Goal: Task Accomplishment & Management: Manage account settings

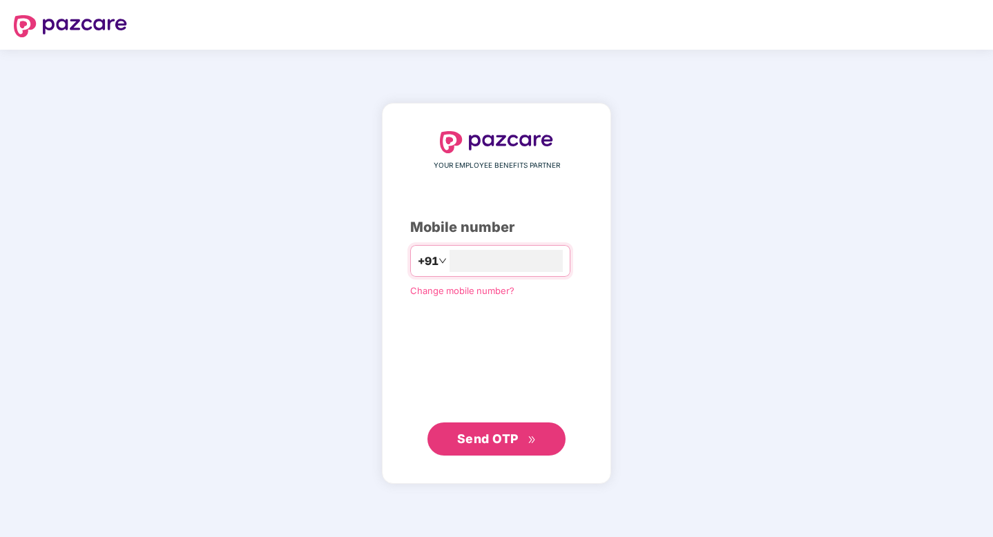
type input "**********"
click at [495, 444] on span "Send OTP" at bounding box center [487, 439] width 61 height 15
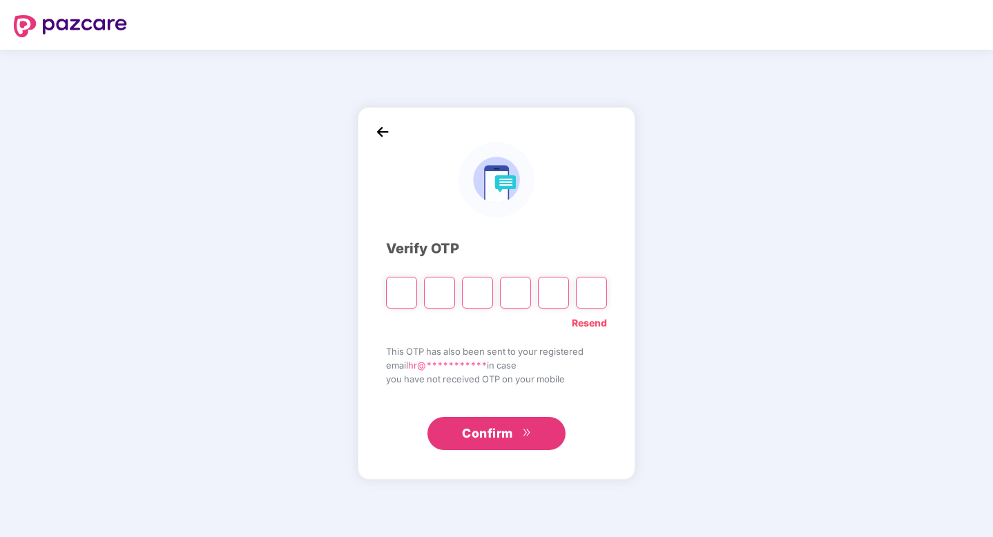
type input "*"
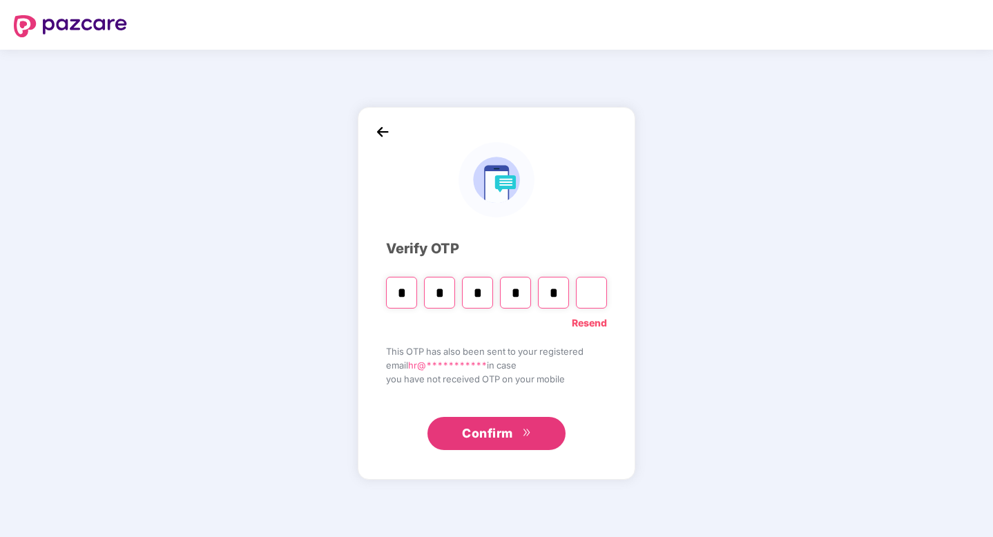
type input "*"
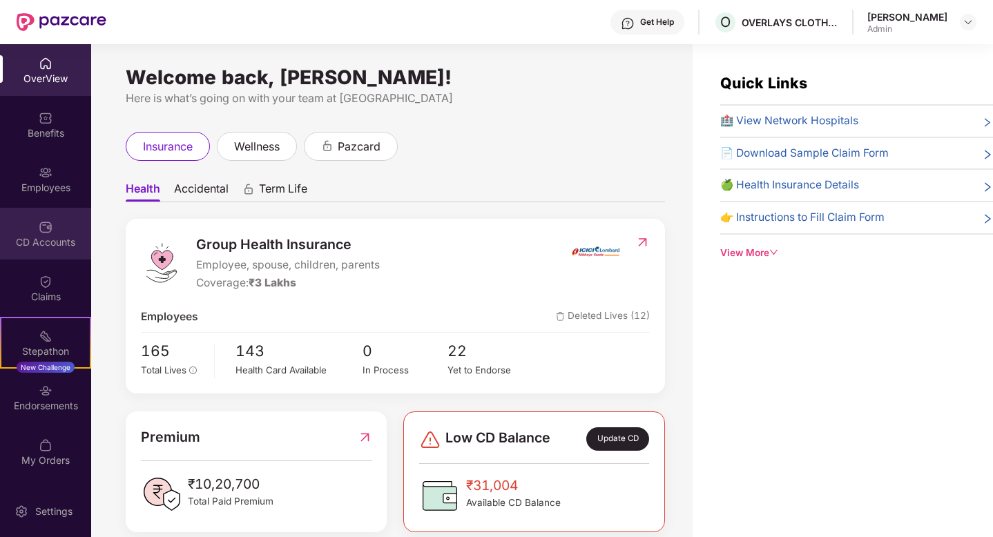
click at [28, 236] on div "CD Accounts" at bounding box center [45, 243] width 91 height 14
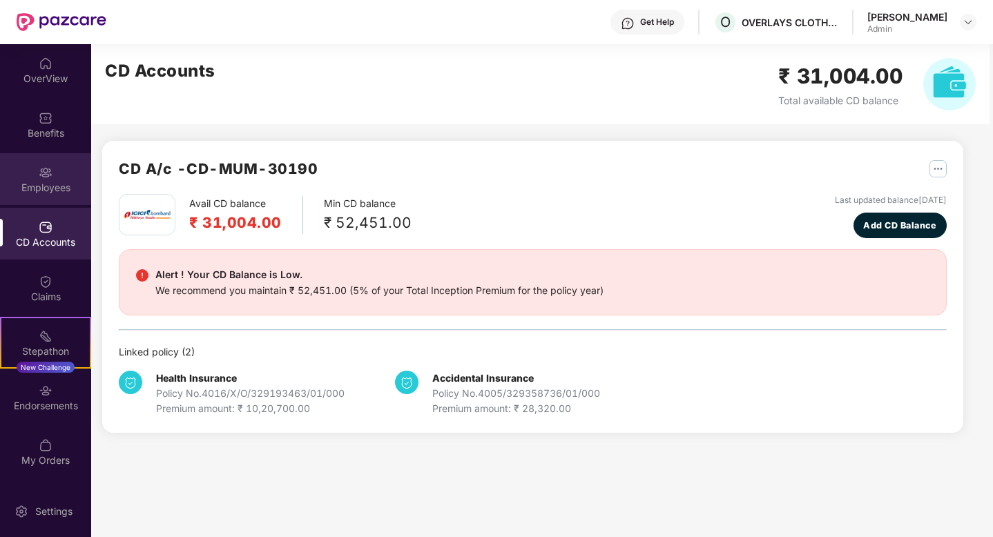
click at [57, 160] on div "Employees" at bounding box center [45, 179] width 91 height 52
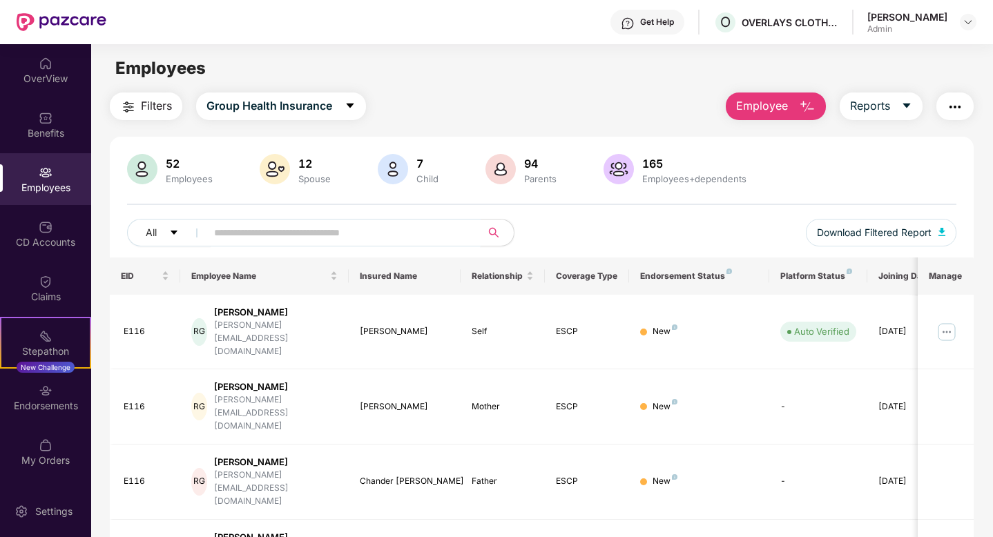
click at [265, 240] on input "text" at bounding box center [338, 232] width 248 height 21
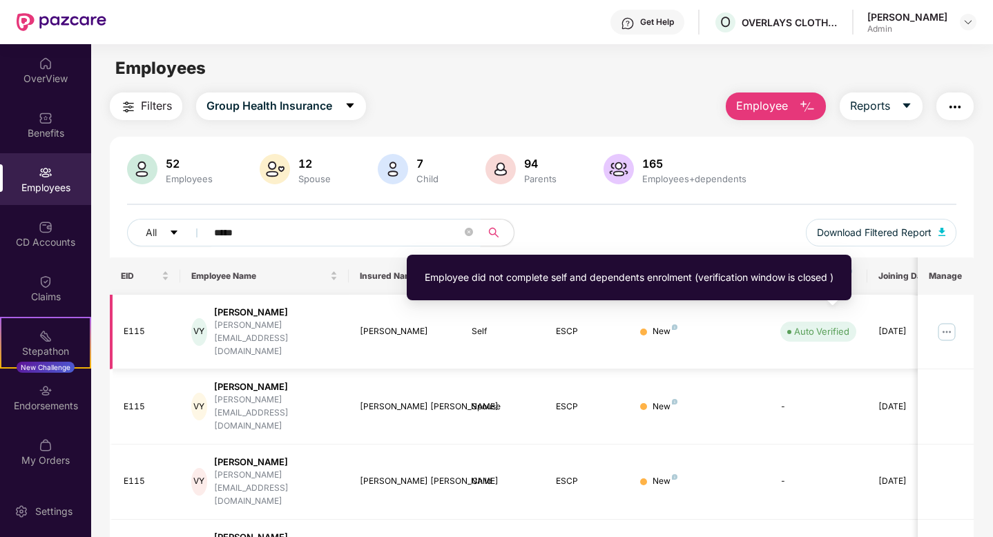
type input "*****"
click at [834, 327] on span "Auto Verified" at bounding box center [818, 331] width 76 height 19
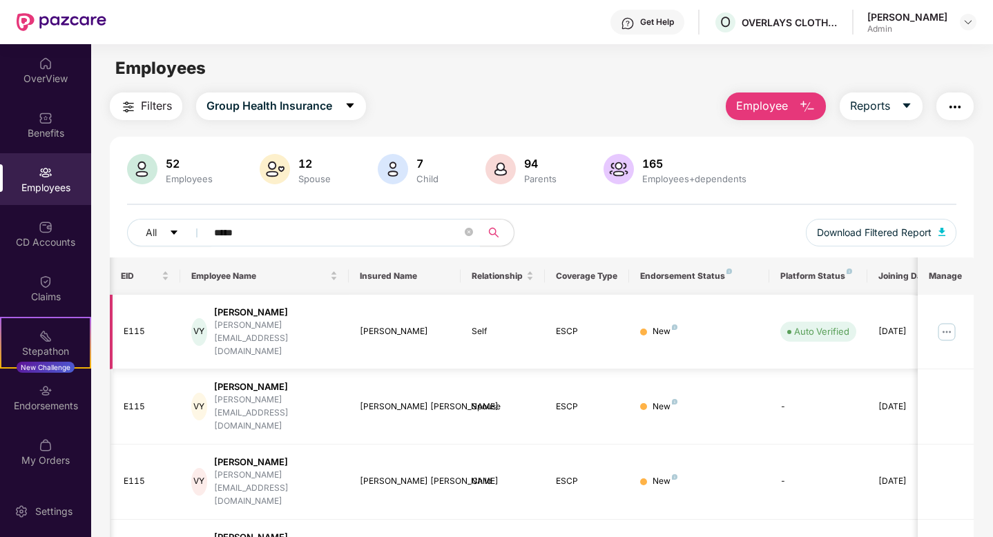
scroll to position [0, 35]
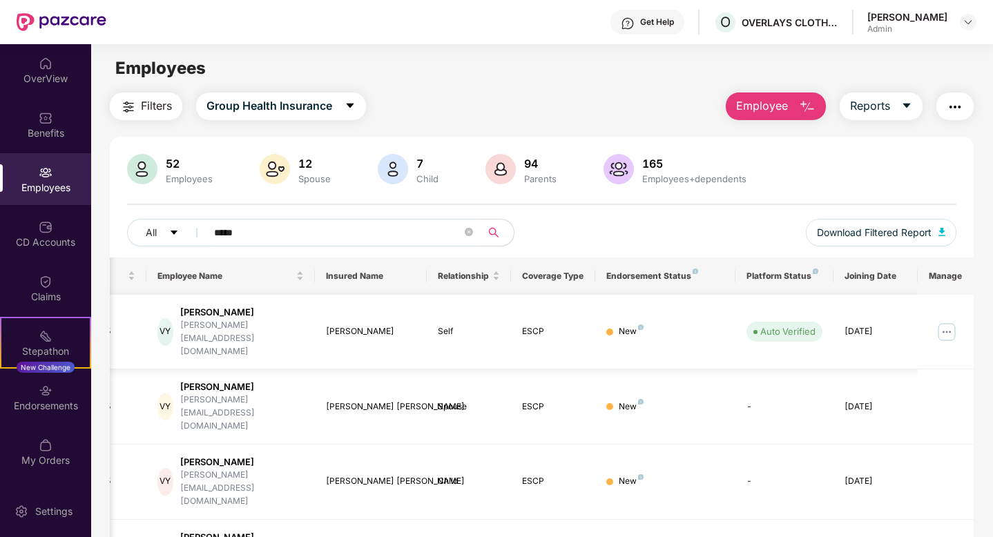
click at [481, 325] on div "Self" at bounding box center [469, 331] width 62 height 13
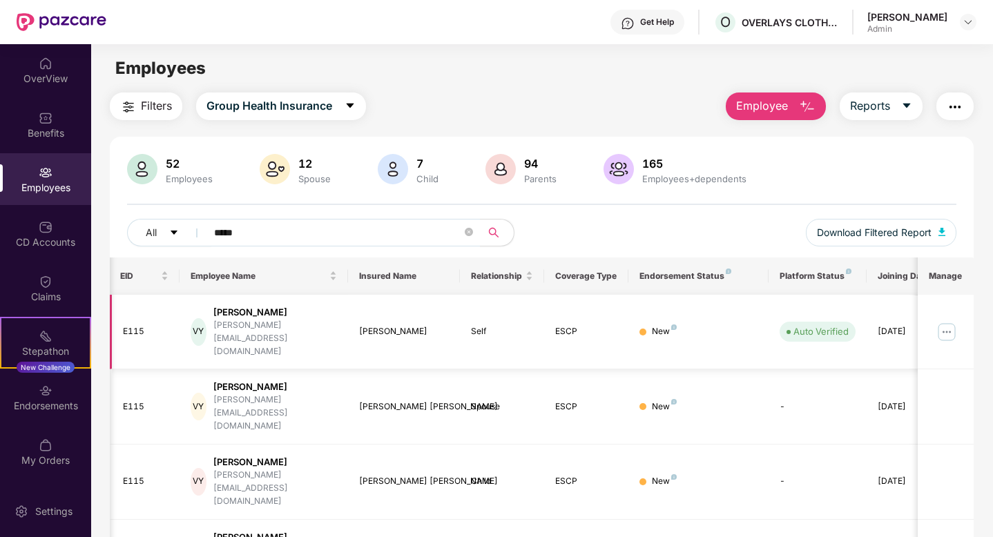
scroll to position [0, 0]
click at [949, 321] on img at bounding box center [947, 332] width 22 height 22
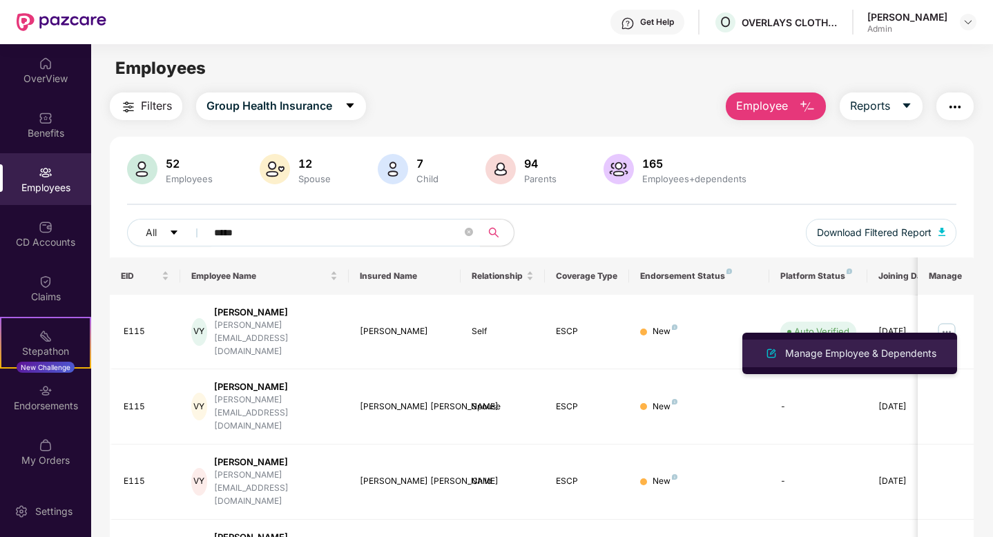
click at [868, 363] on li "Manage Employee & Dependents" at bounding box center [850, 354] width 215 height 28
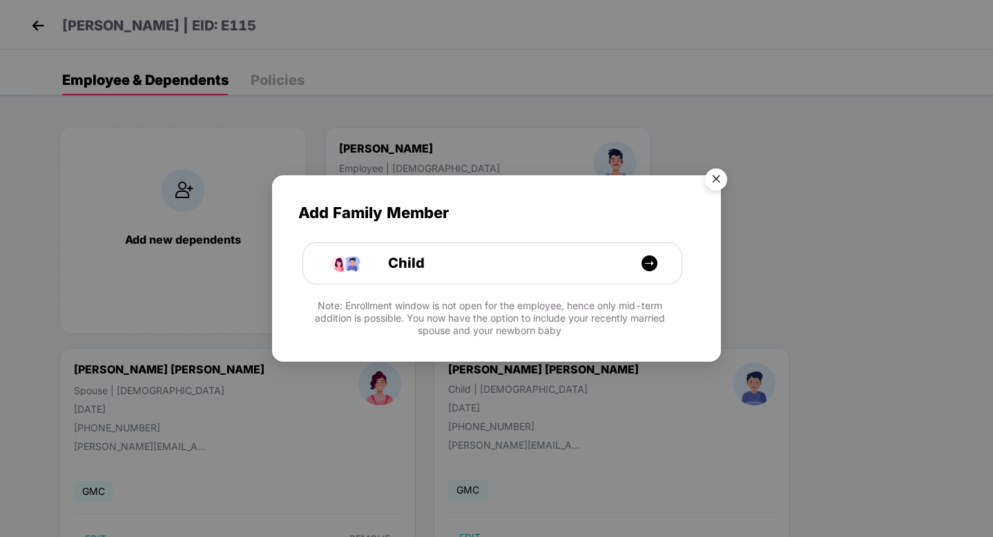
click at [714, 186] on img "Close" at bounding box center [716, 181] width 39 height 39
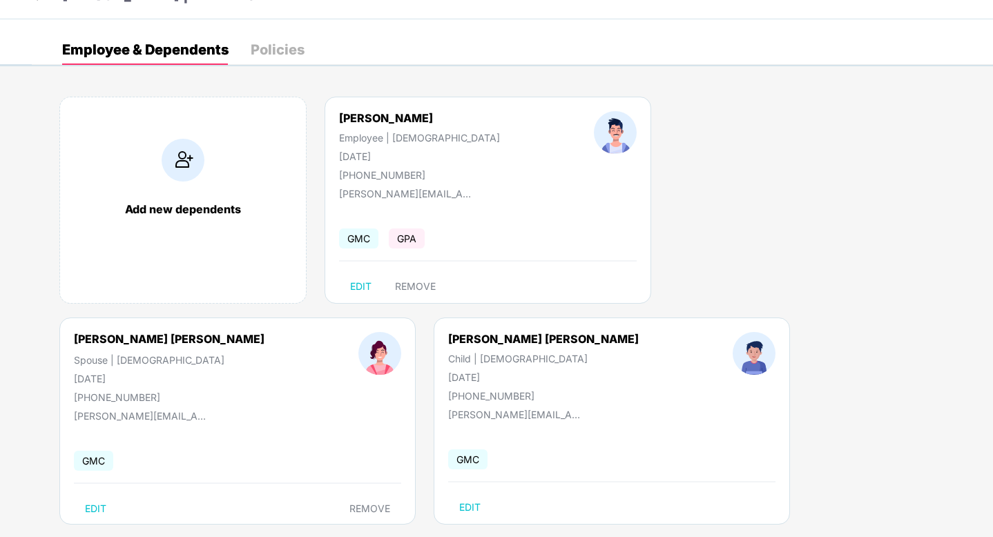
scroll to position [46, 0]
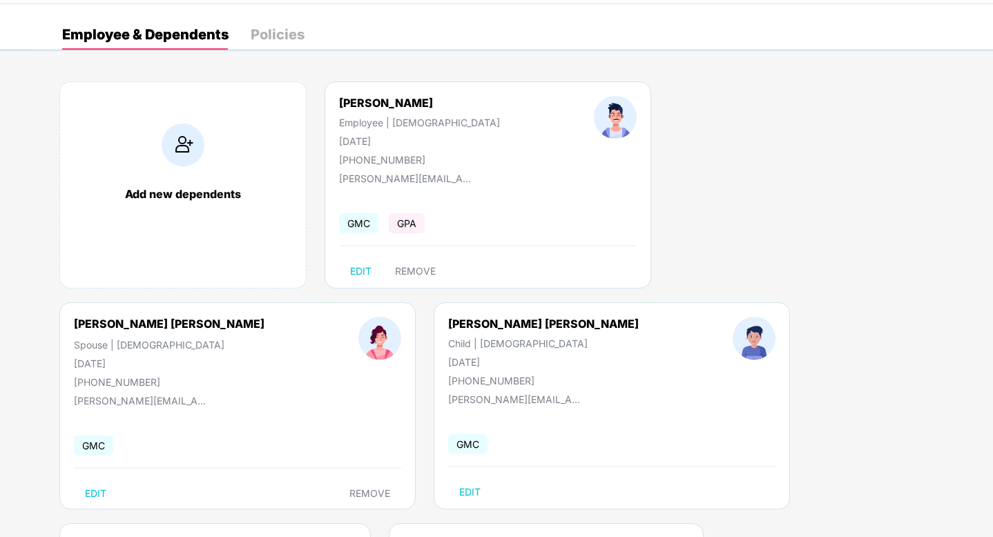
click at [352, 221] on span "GMC" at bounding box center [358, 223] width 39 height 20
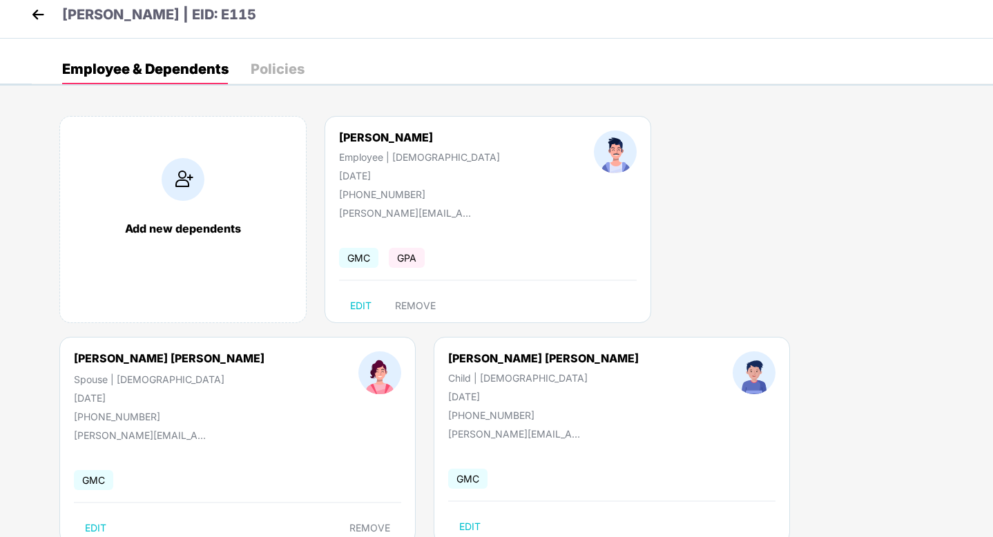
scroll to position [0, 0]
